Goal: Transaction & Acquisition: Purchase product/service

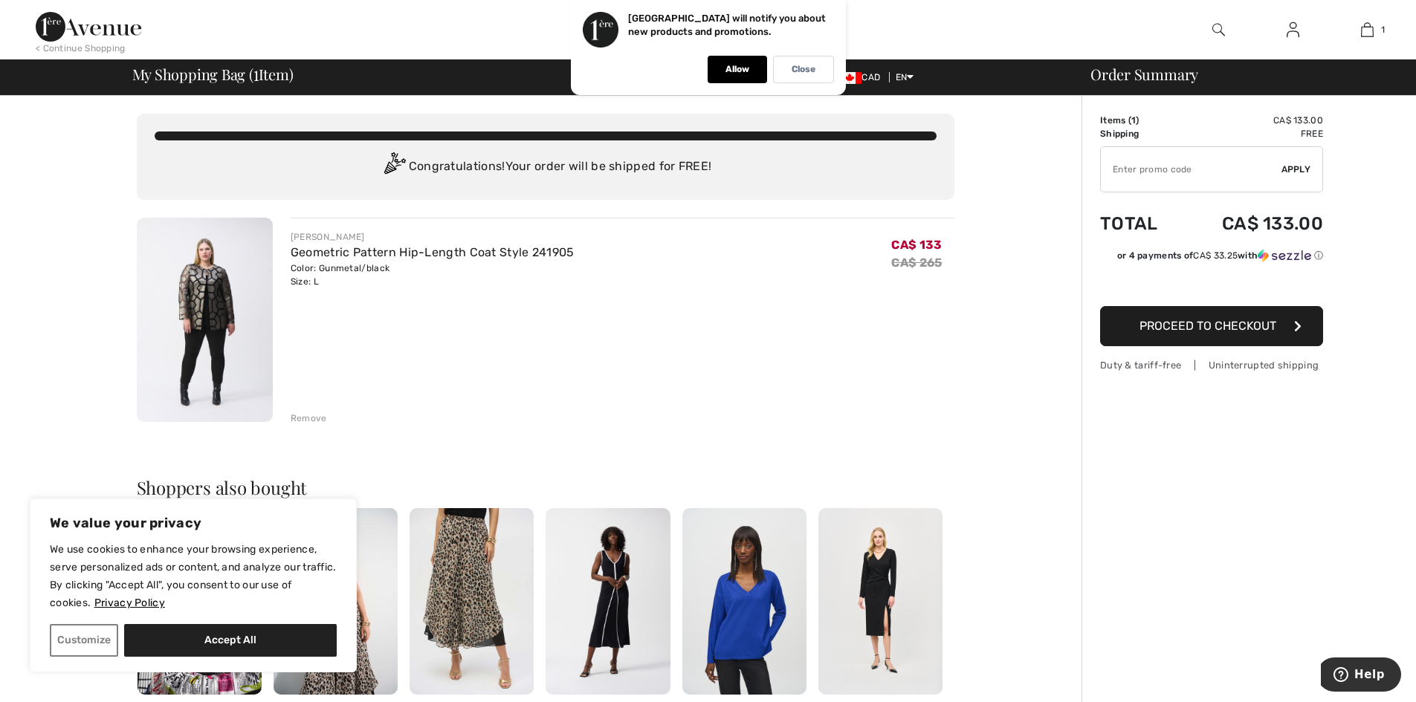
type input "NEW15"
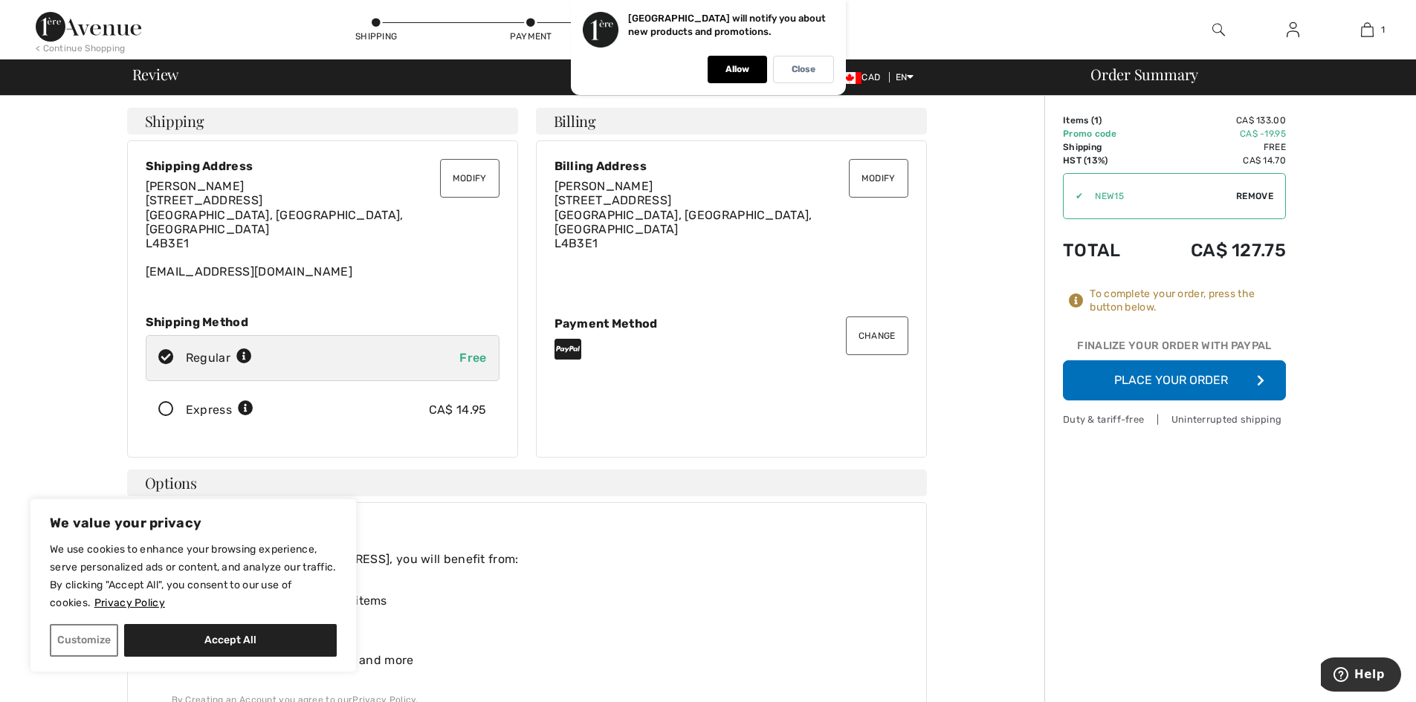
click at [466, 184] on button "Modify" at bounding box center [469, 178] width 59 height 39
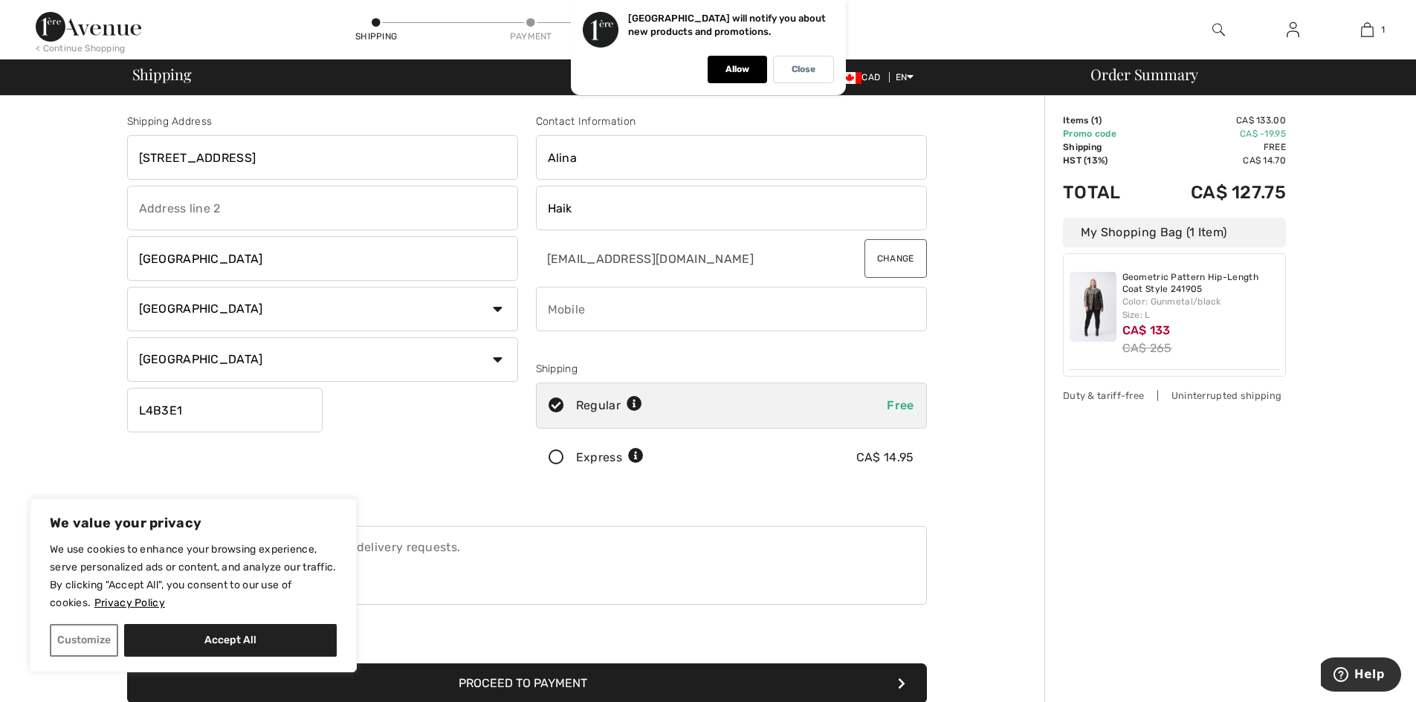
click at [409, 152] on input "[STREET_ADDRESS]" at bounding box center [322, 157] width 391 height 45
drag, startPoint x: 409, startPoint y: 152, endPoint x: 85, endPoint y: 130, distance: 324.8
click at [85, 130] on div "Shipping Address 16 Lagani Ave Richmond Hill Country Canada United States Afgha…" at bounding box center [526, 532] width 1035 height 873
type input "3"
type input "2330 Bridletowne Circle Unit 2309"
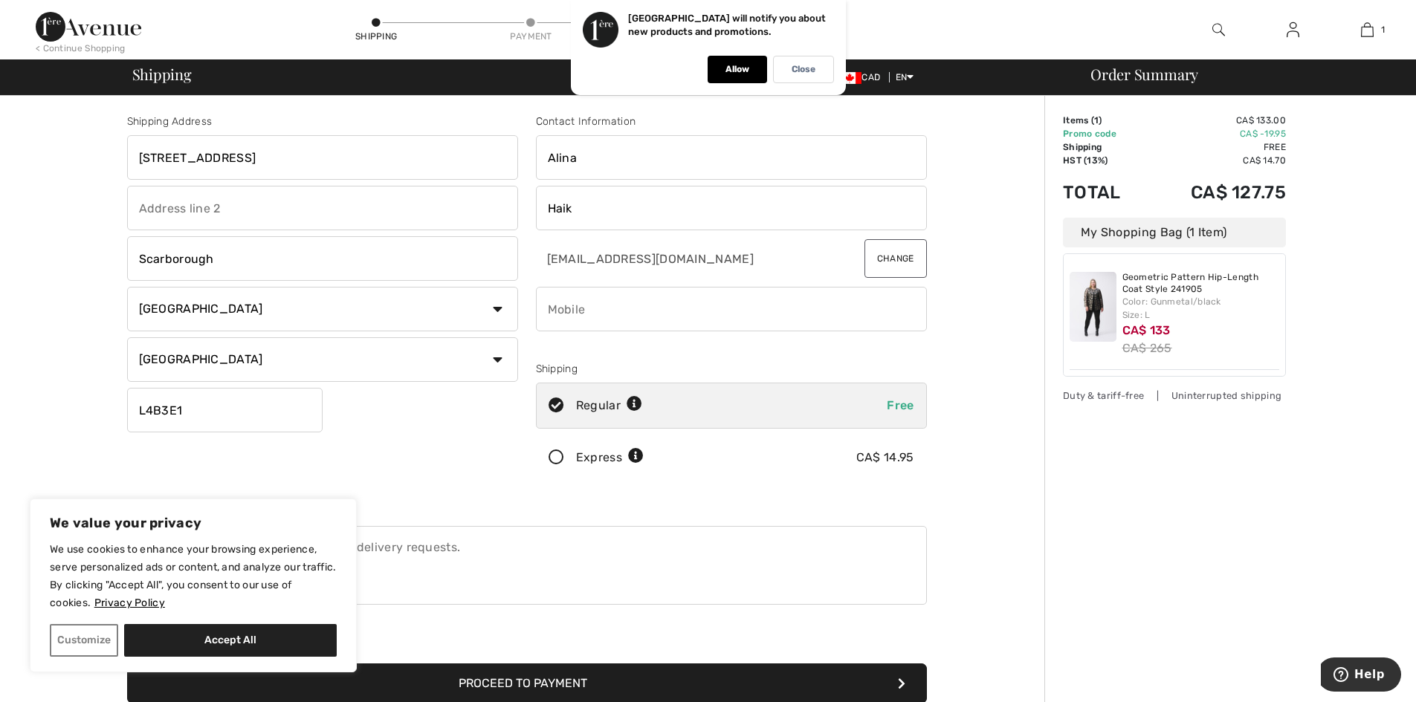
type input "Scarborough"
drag, startPoint x: 207, startPoint y: 407, endPoint x: 72, endPoint y: 427, distance: 136.9
click at [72, 427] on div "Shipping Address 2330 Bridletowne Circle Unit 2309 Scarborough Country Canada U…" at bounding box center [526, 532] width 1035 height 873
type input "M1W3P6"
click at [267, 638] on button "Accept All" at bounding box center [230, 640] width 213 height 33
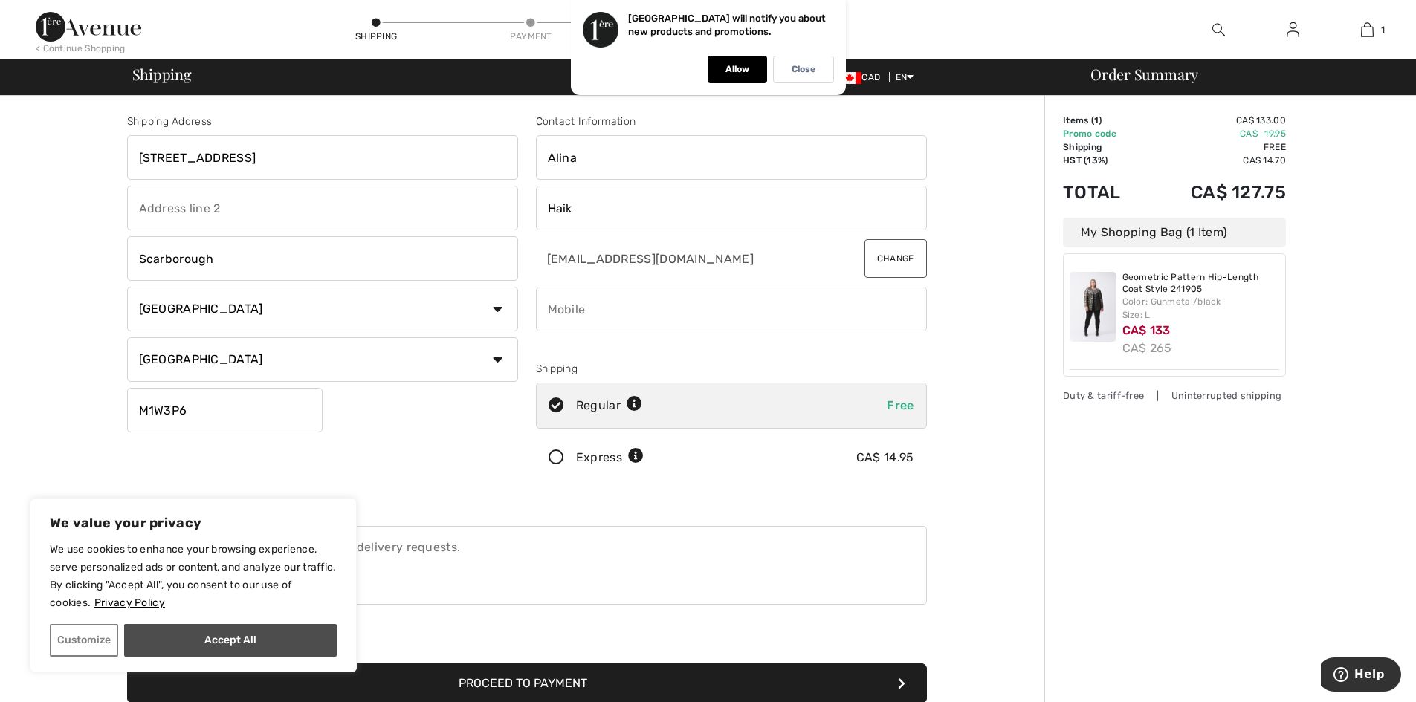
checkbox input "true"
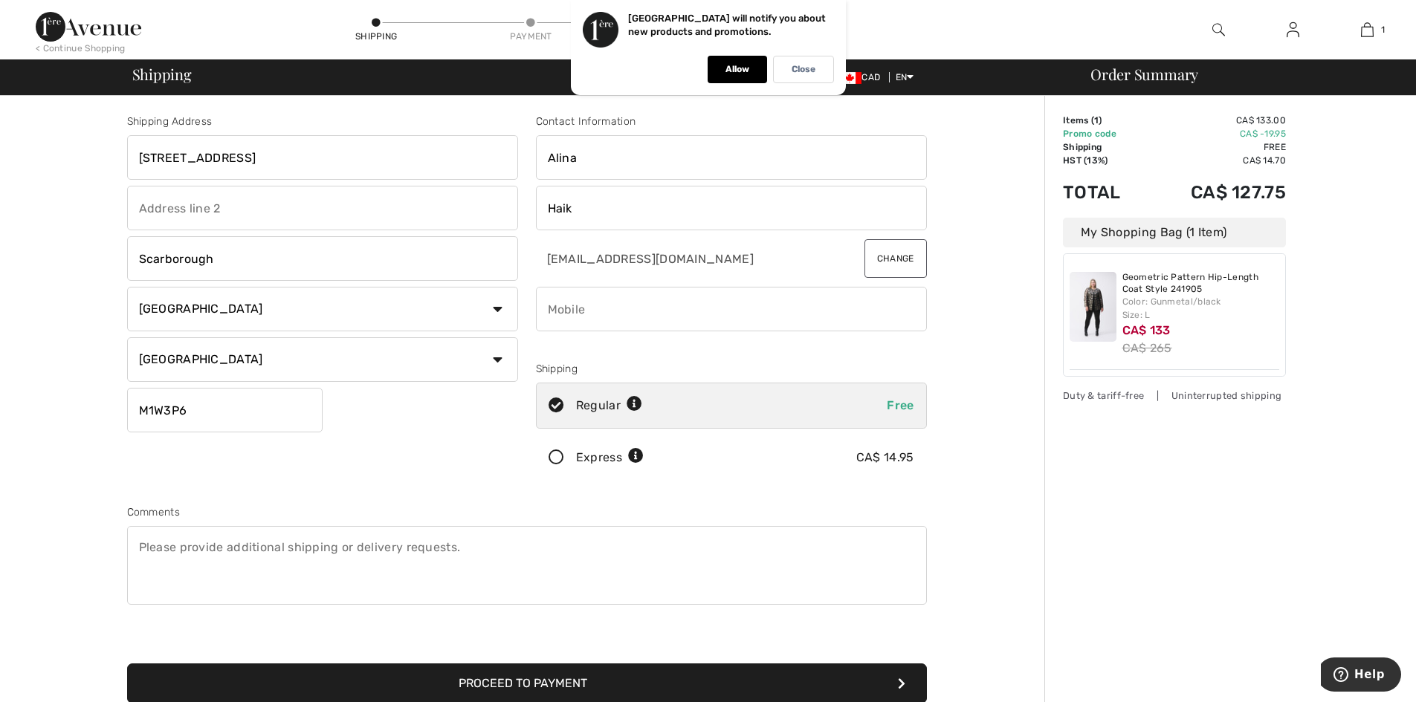
click at [371, 674] on button "Proceed to Payment" at bounding box center [527, 684] width 800 height 40
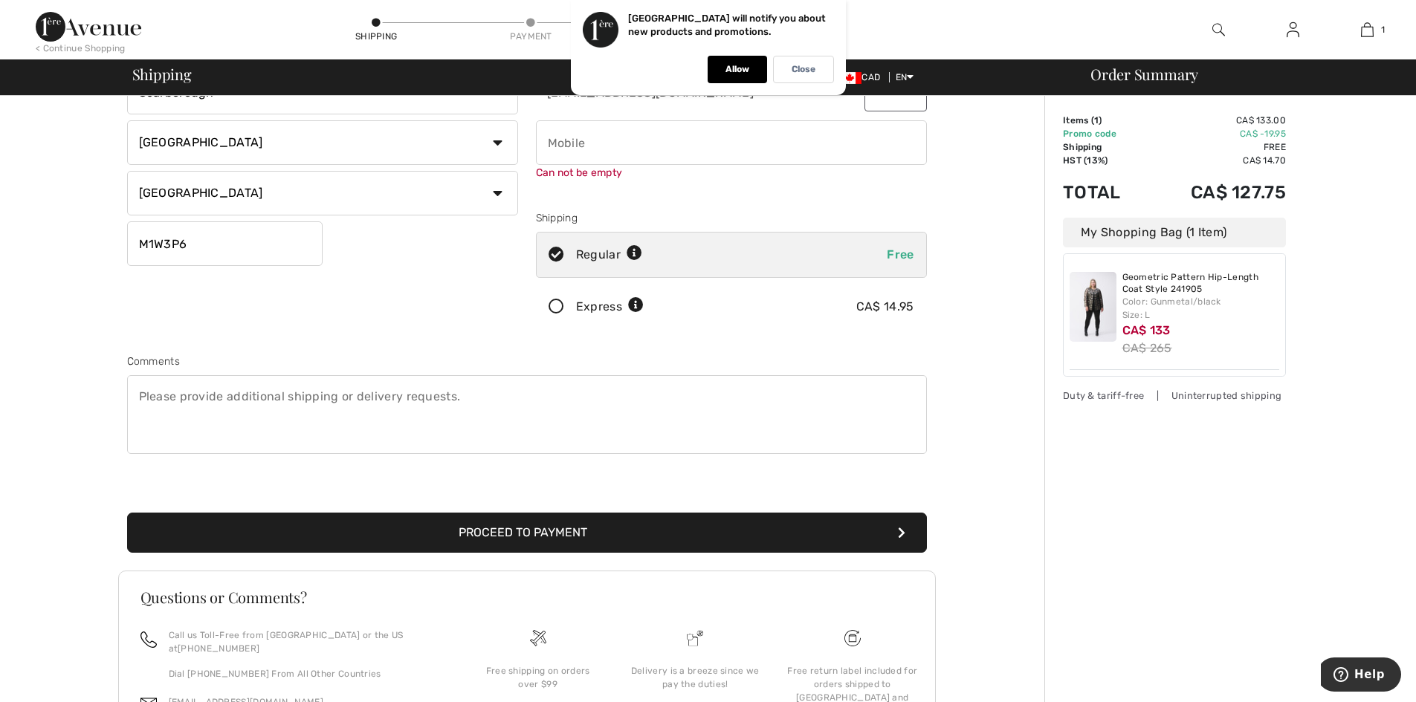
scroll to position [168, 0]
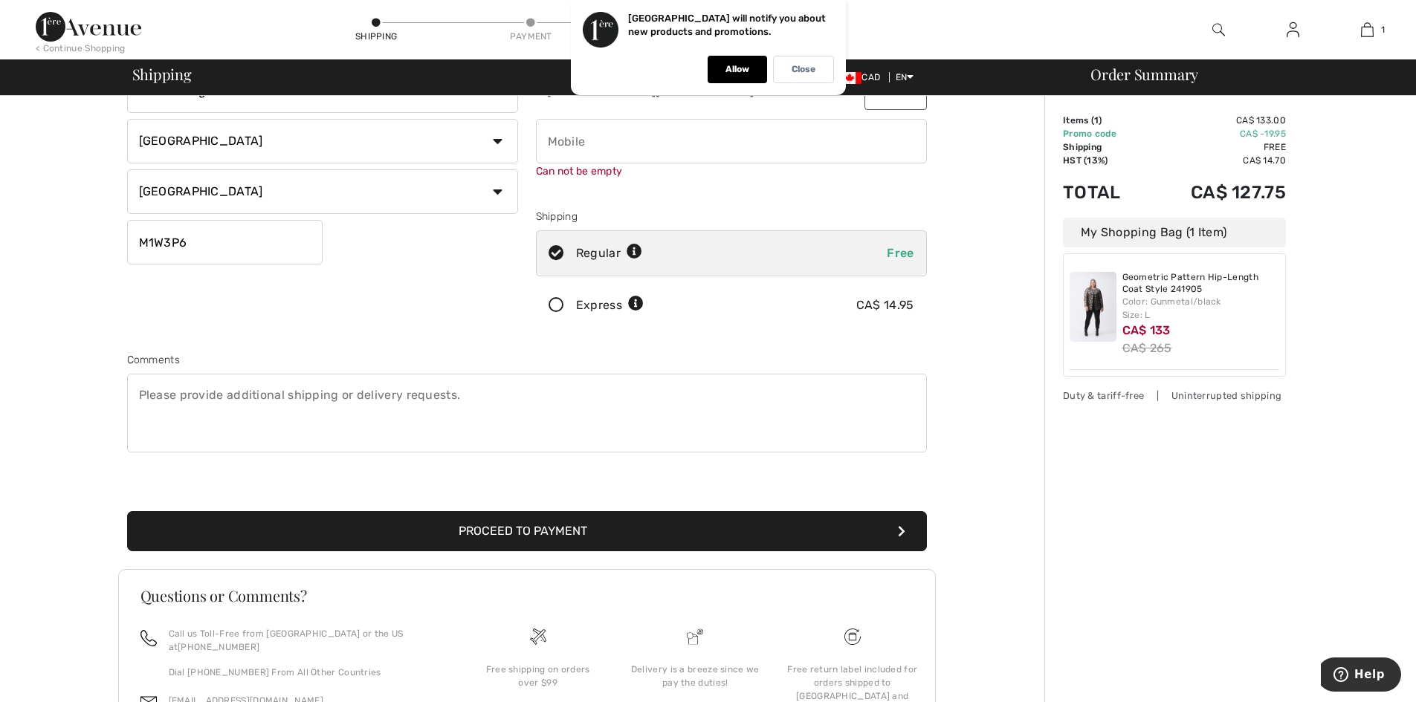
click at [636, 138] on input "phone" at bounding box center [731, 141] width 391 height 45
type input "4385403888"
click at [608, 529] on button "Proceed to Payment" at bounding box center [527, 531] width 800 height 40
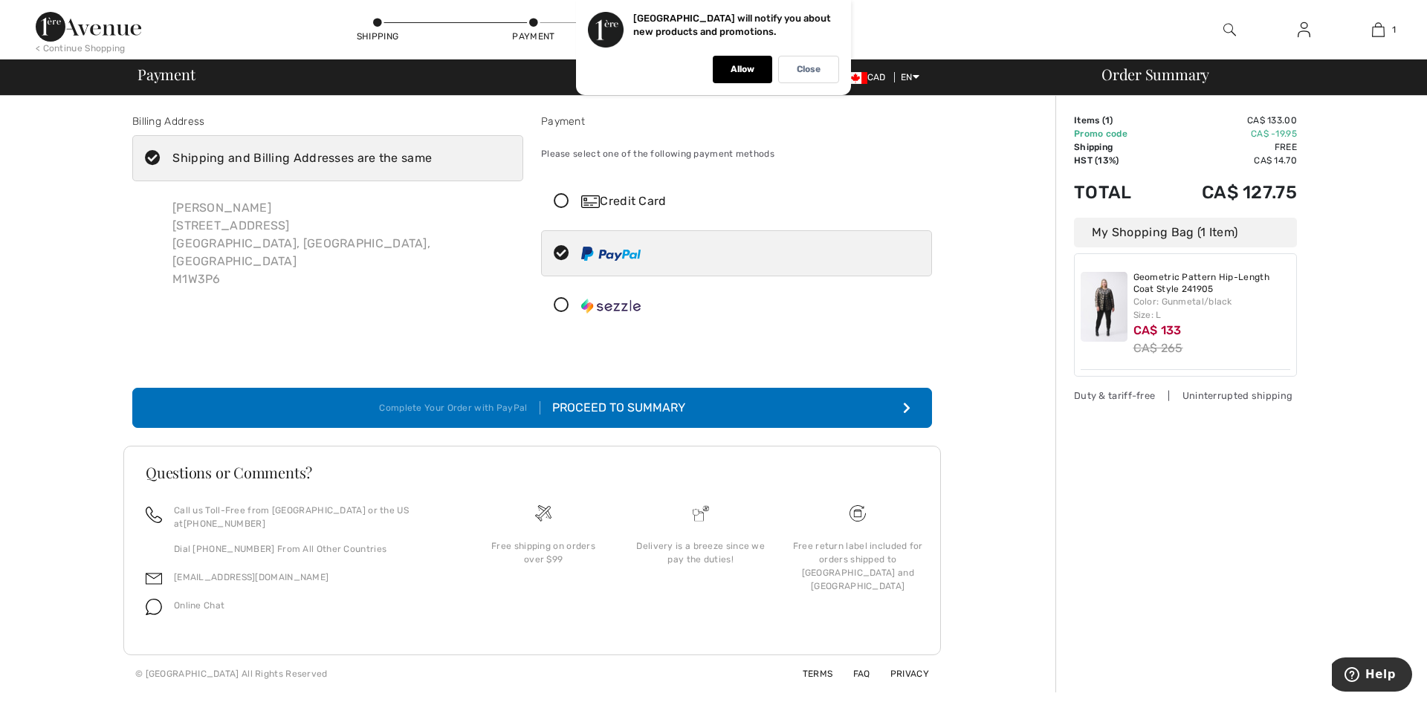
click at [612, 407] on div "Proceed to Summary" at bounding box center [612, 408] width 145 height 18
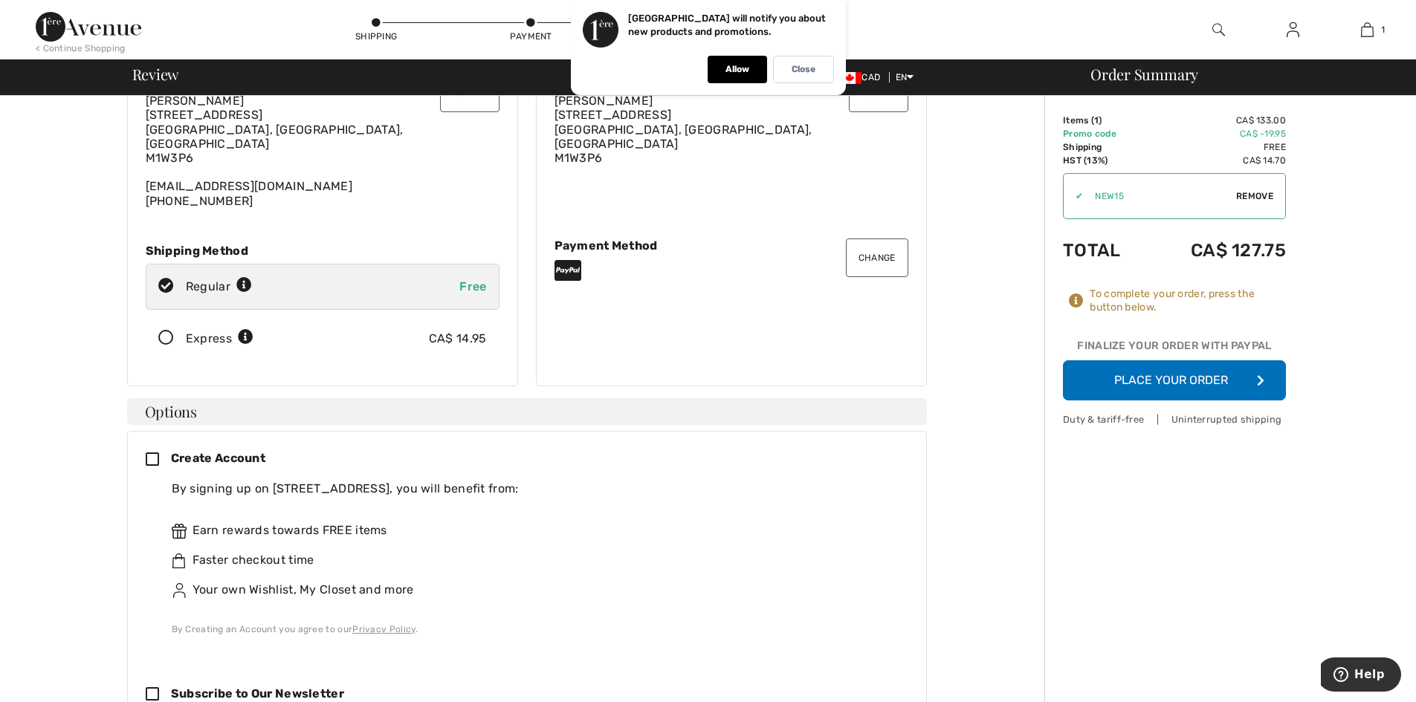
scroll to position [298, 0]
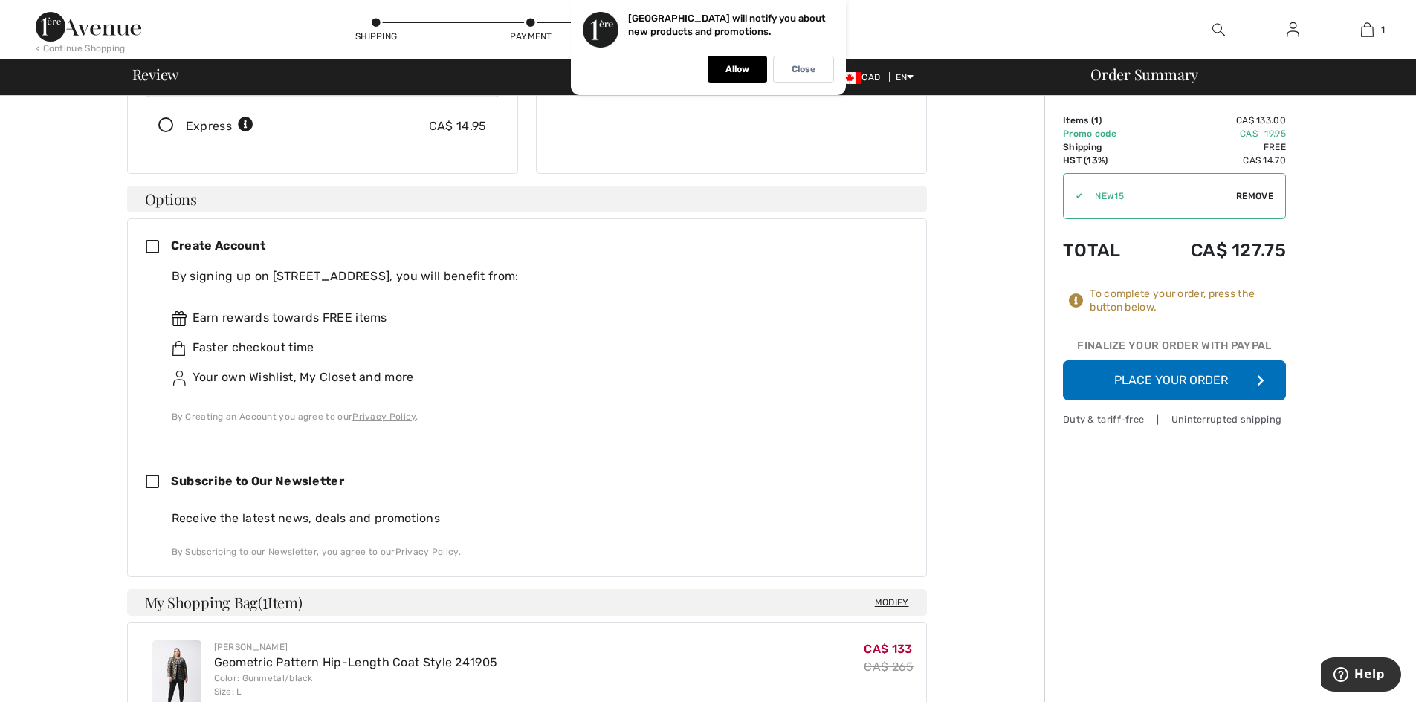
click at [1397, 529] on div "Order Summary Details Items ( 1 ) CA$ 133.00 Promo code CA$ -19.95 Shipping Fre…" at bounding box center [1230, 485] width 372 height 1374
click at [1239, 384] on button "Place Your Order" at bounding box center [1174, 380] width 223 height 40
